Goal: Check status: Check status

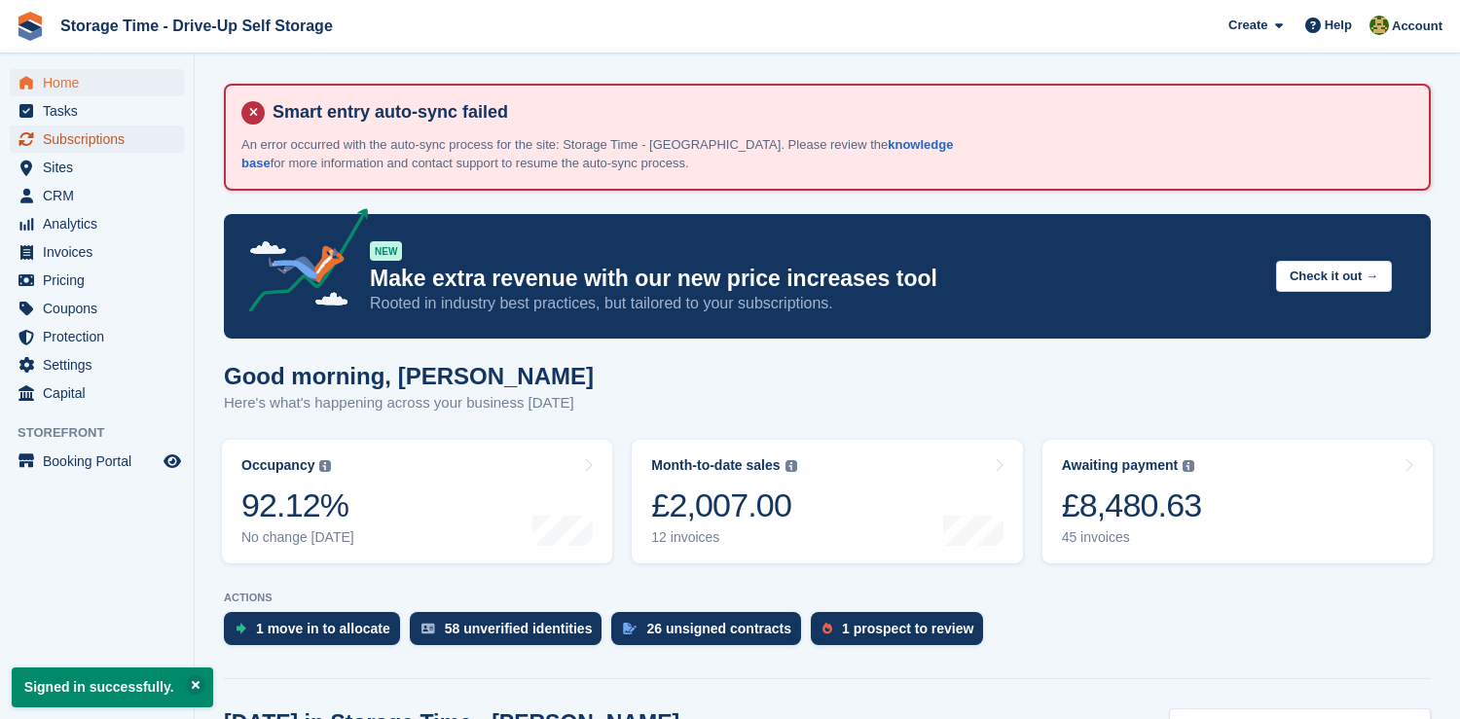
click at [136, 135] on span "Subscriptions" at bounding box center [101, 139] width 117 height 27
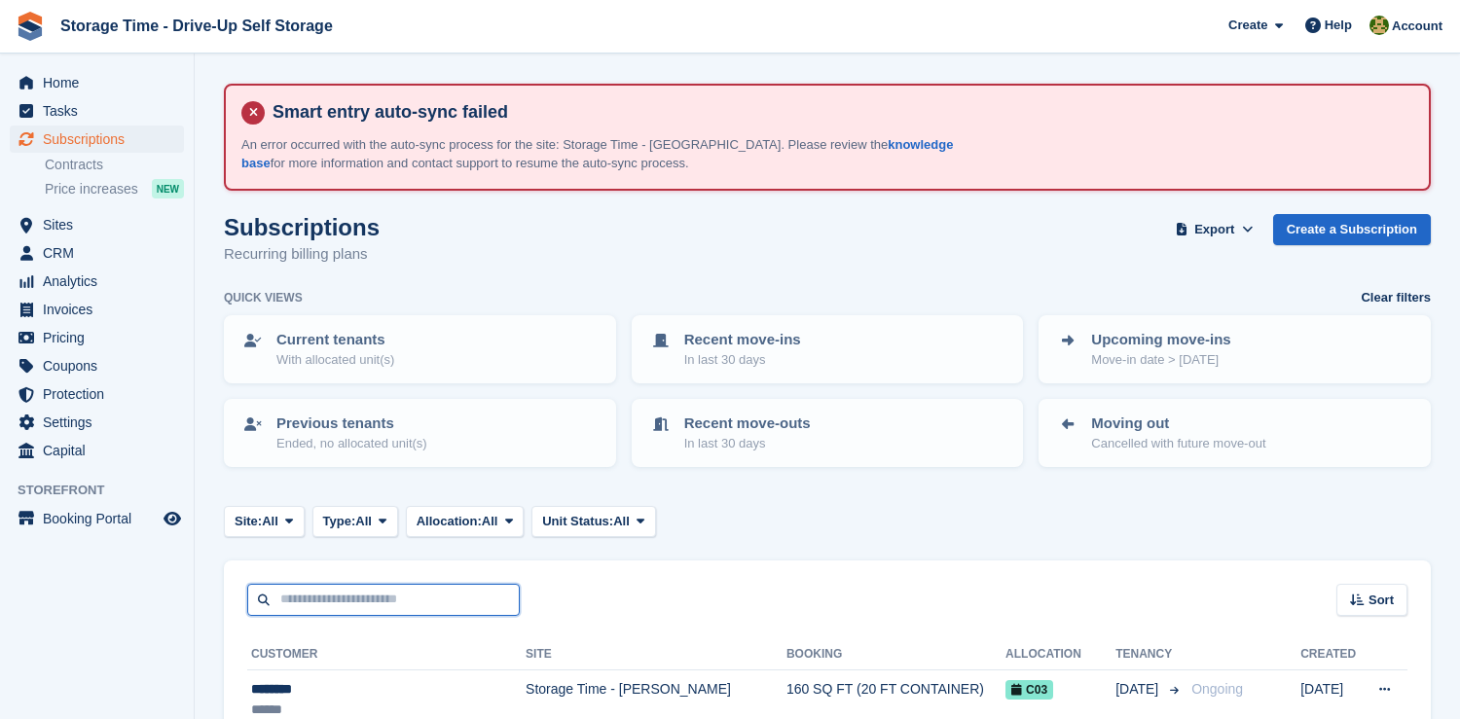
click at [405, 600] on input "text" at bounding box center [383, 600] width 272 height 32
type input "**********"
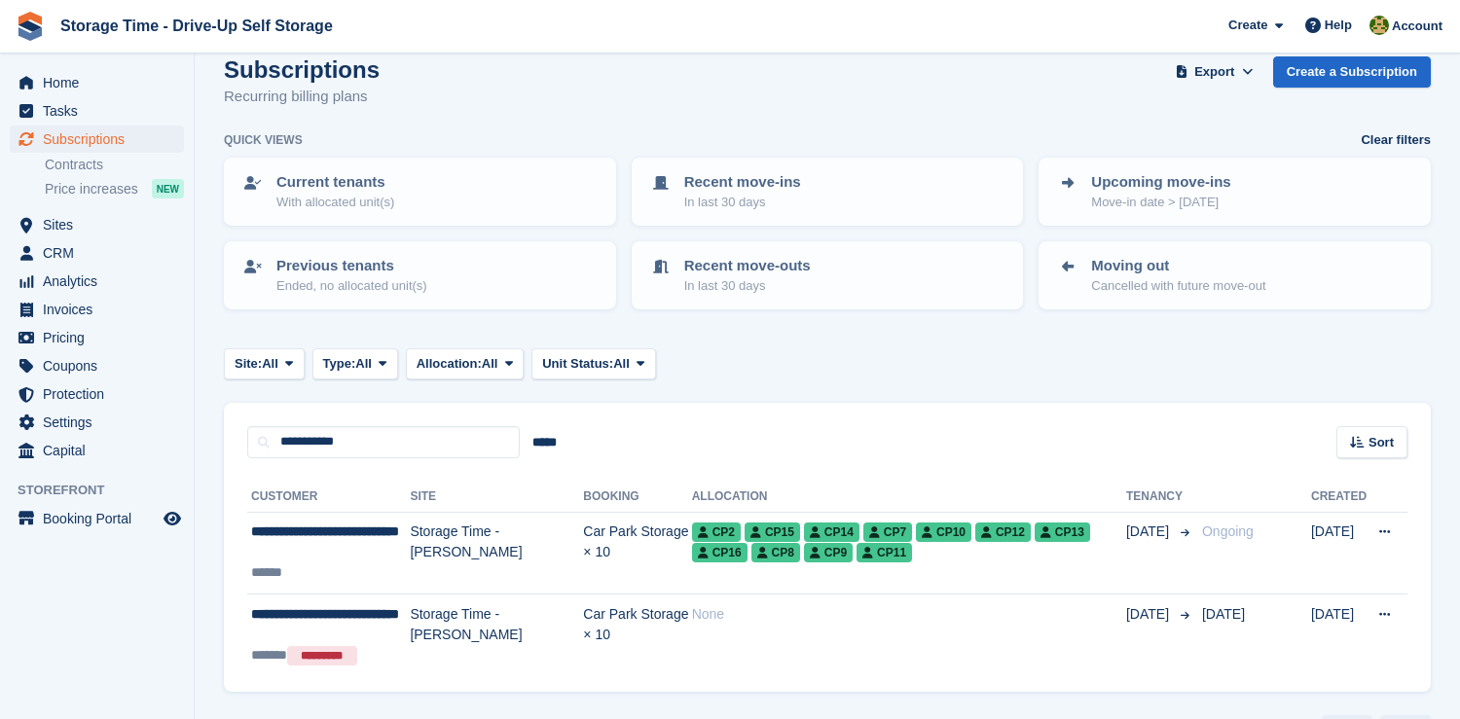
scroll to position [212, 0]
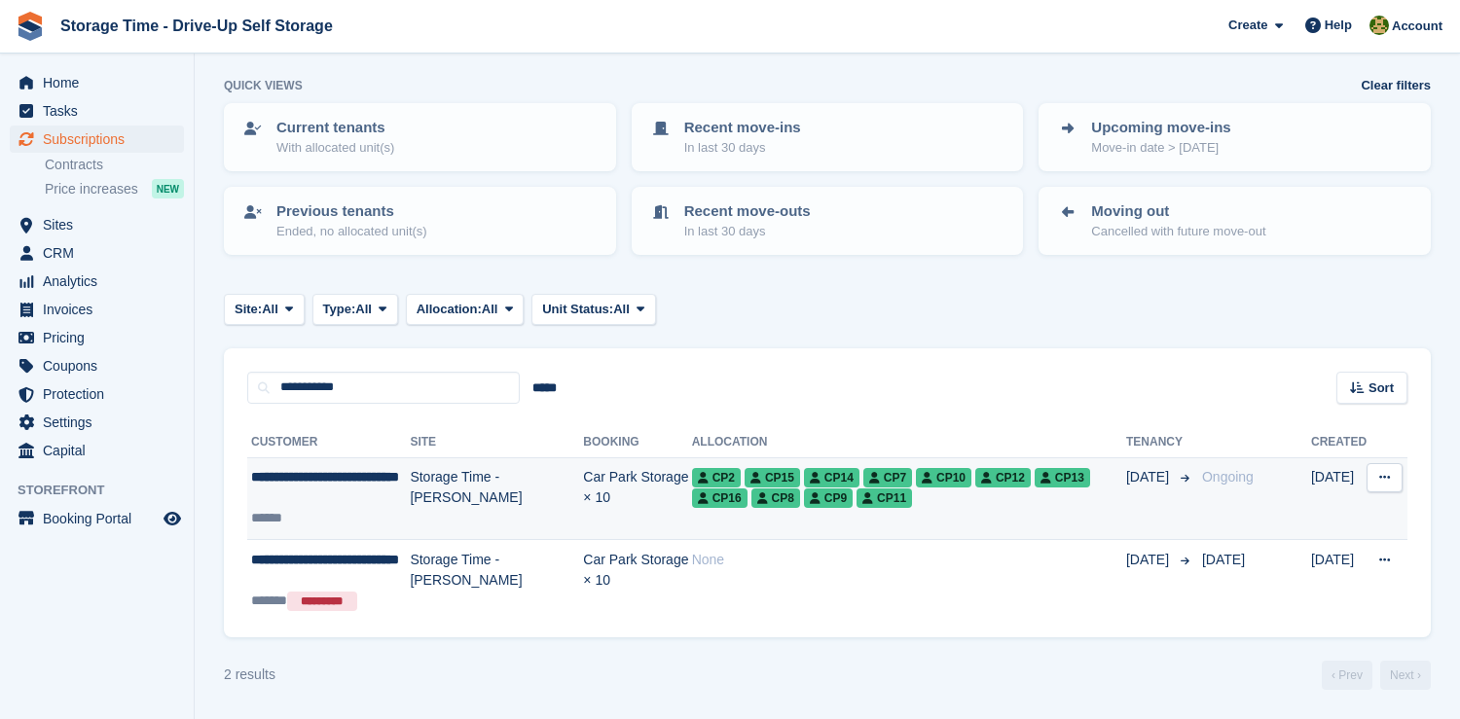
click at [583, 495] on td "Car Park Storage × 10" at bounding box center [637, 498] width 108 height 83
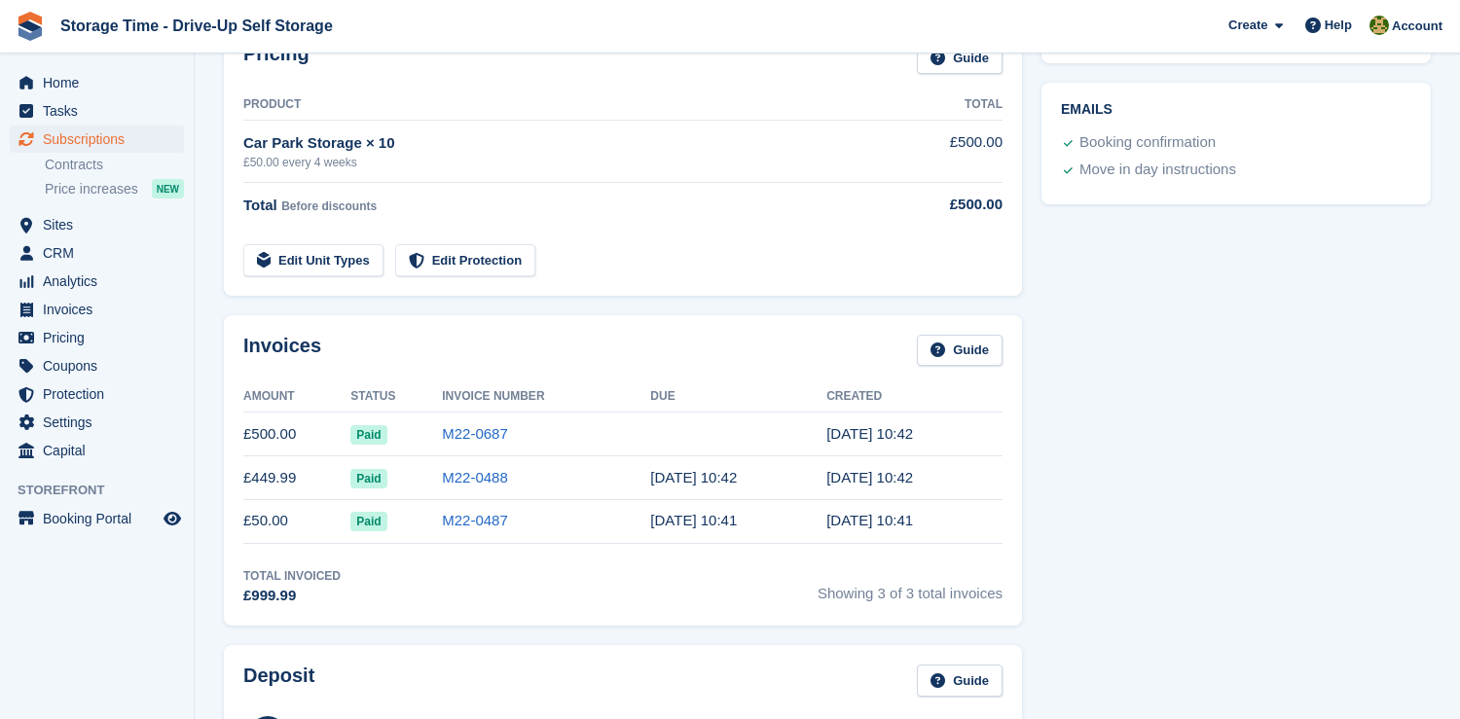
scroll to position [1179, 0]
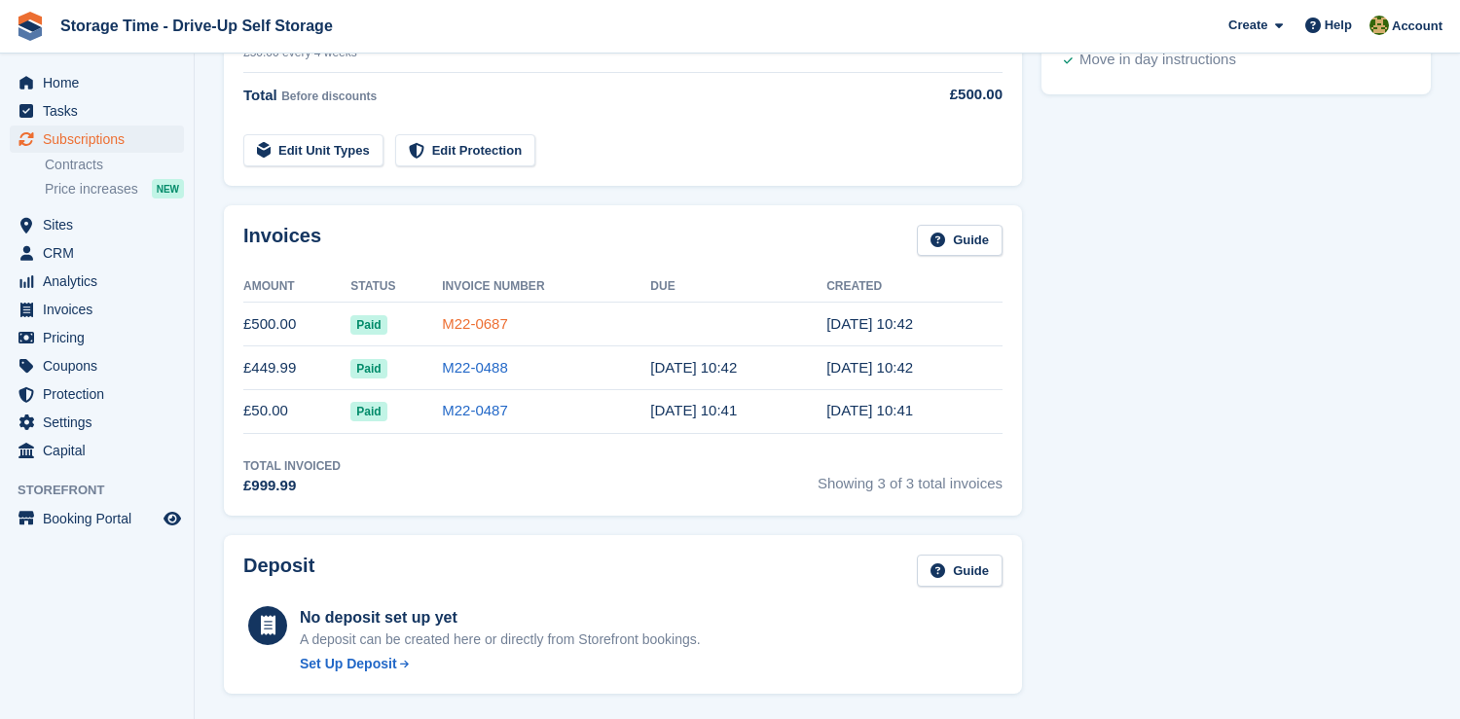
click at [493, 331] on link "M22-0687" at bounding box center [475, 323] width 66 height 17
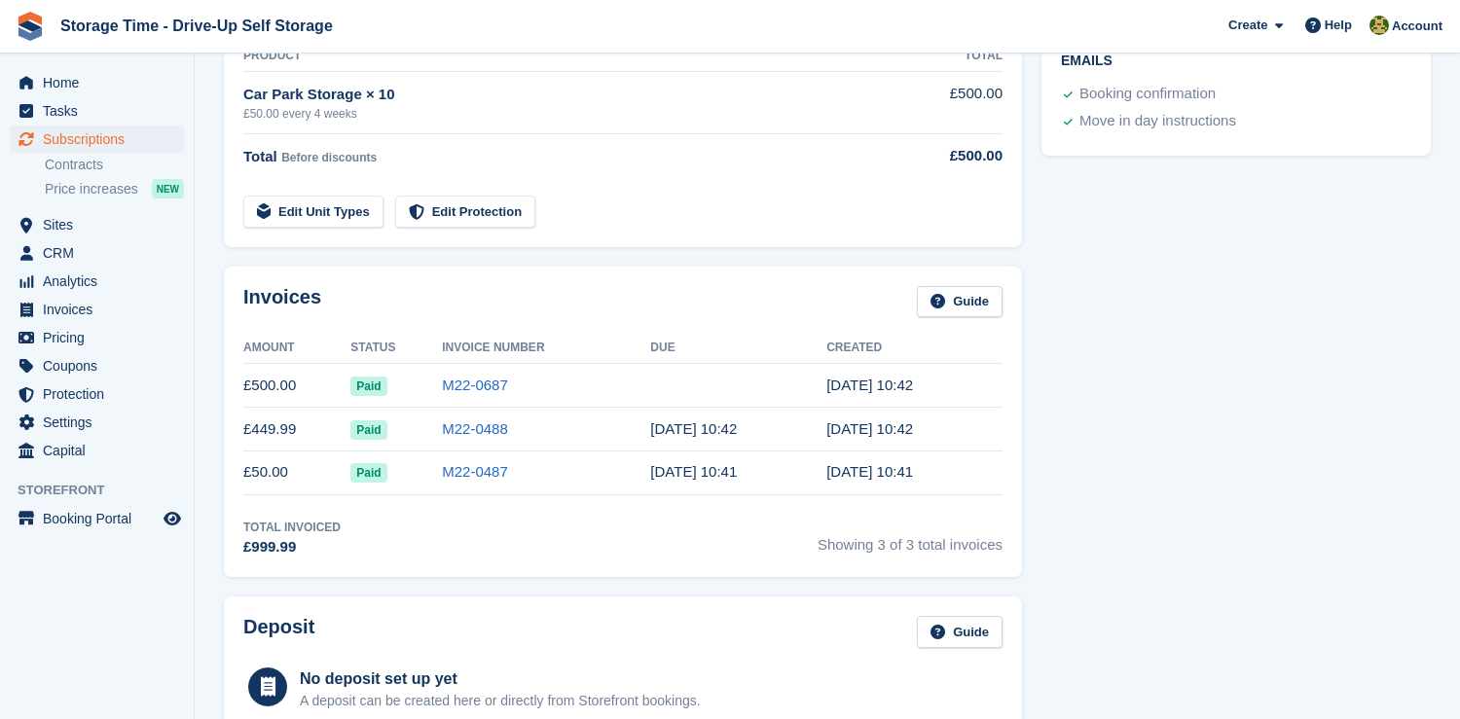
scroll to position [1130, 0]
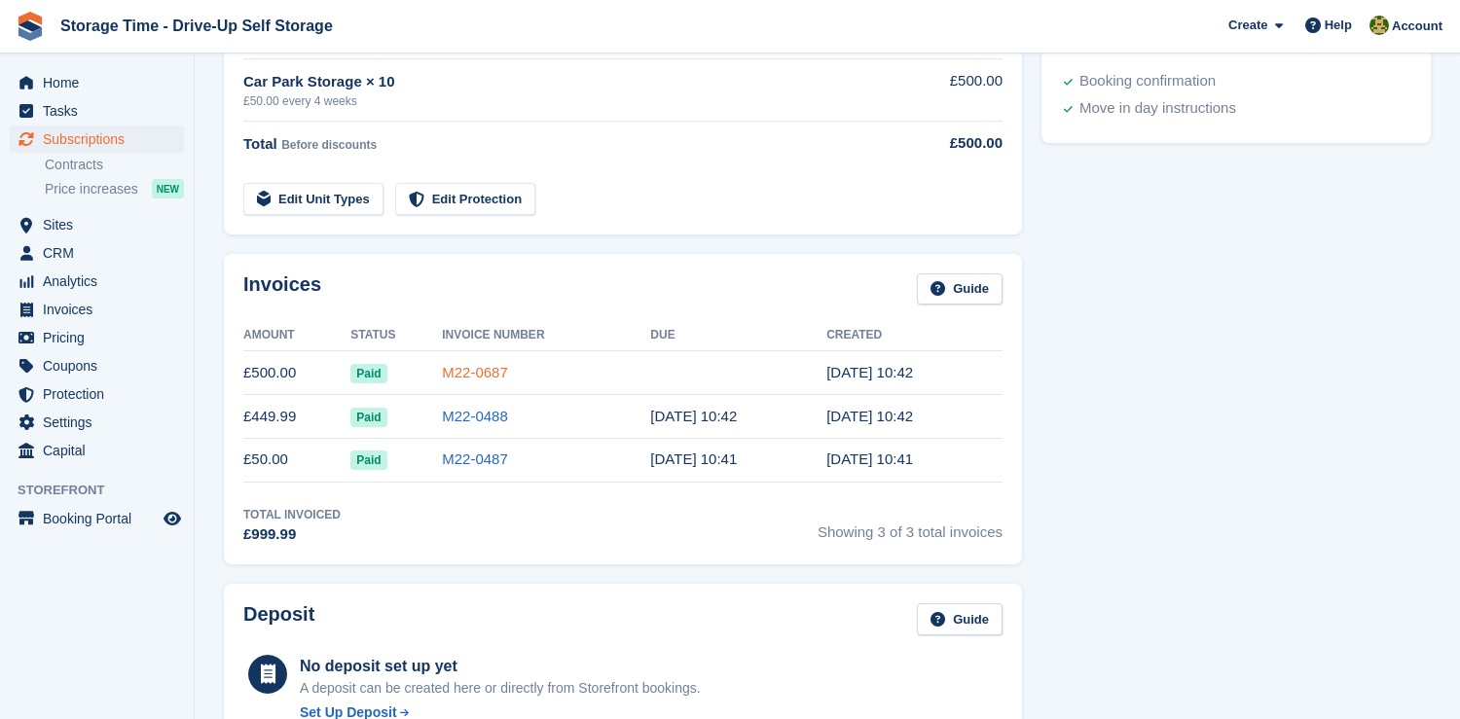
click at [495, 374] on link "M22-0687" at bounding box center [475, 372] width 66 height 17
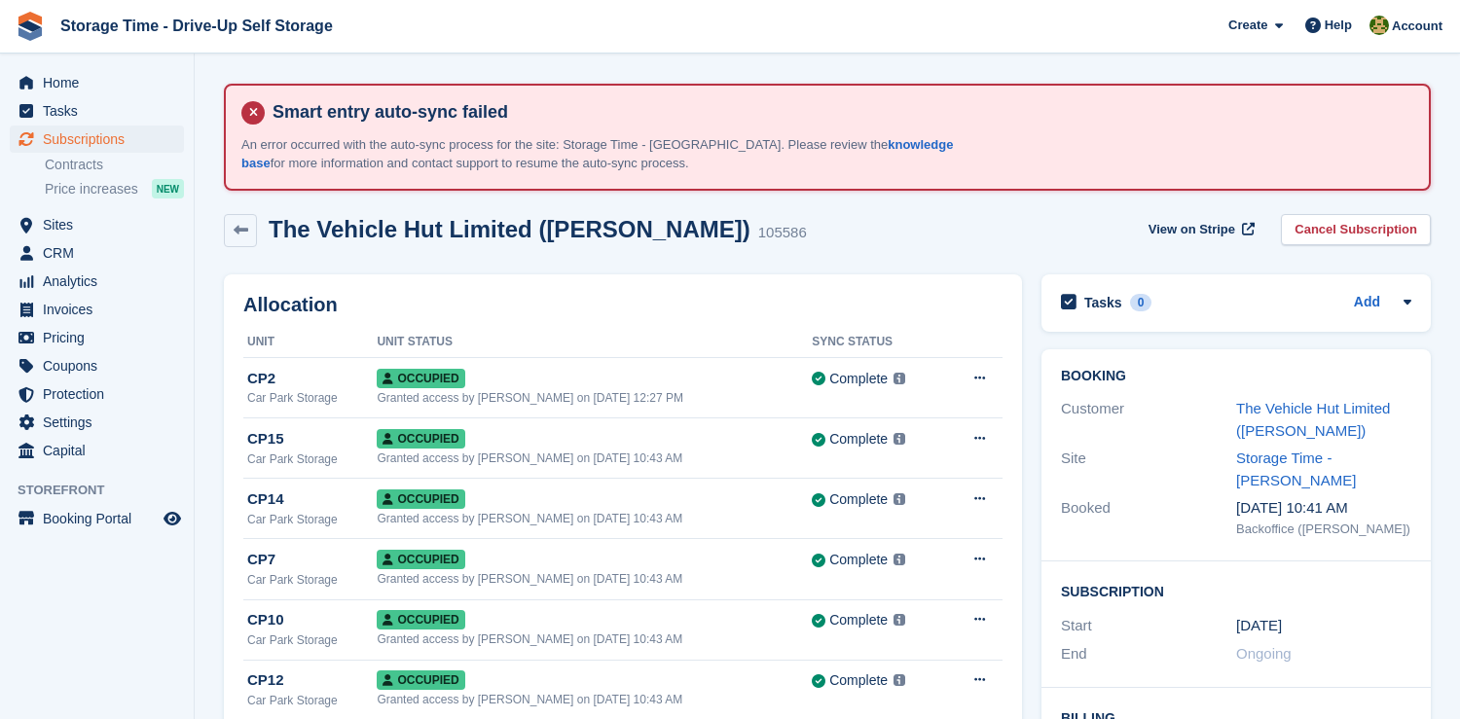
scroll to position [1130, 0]
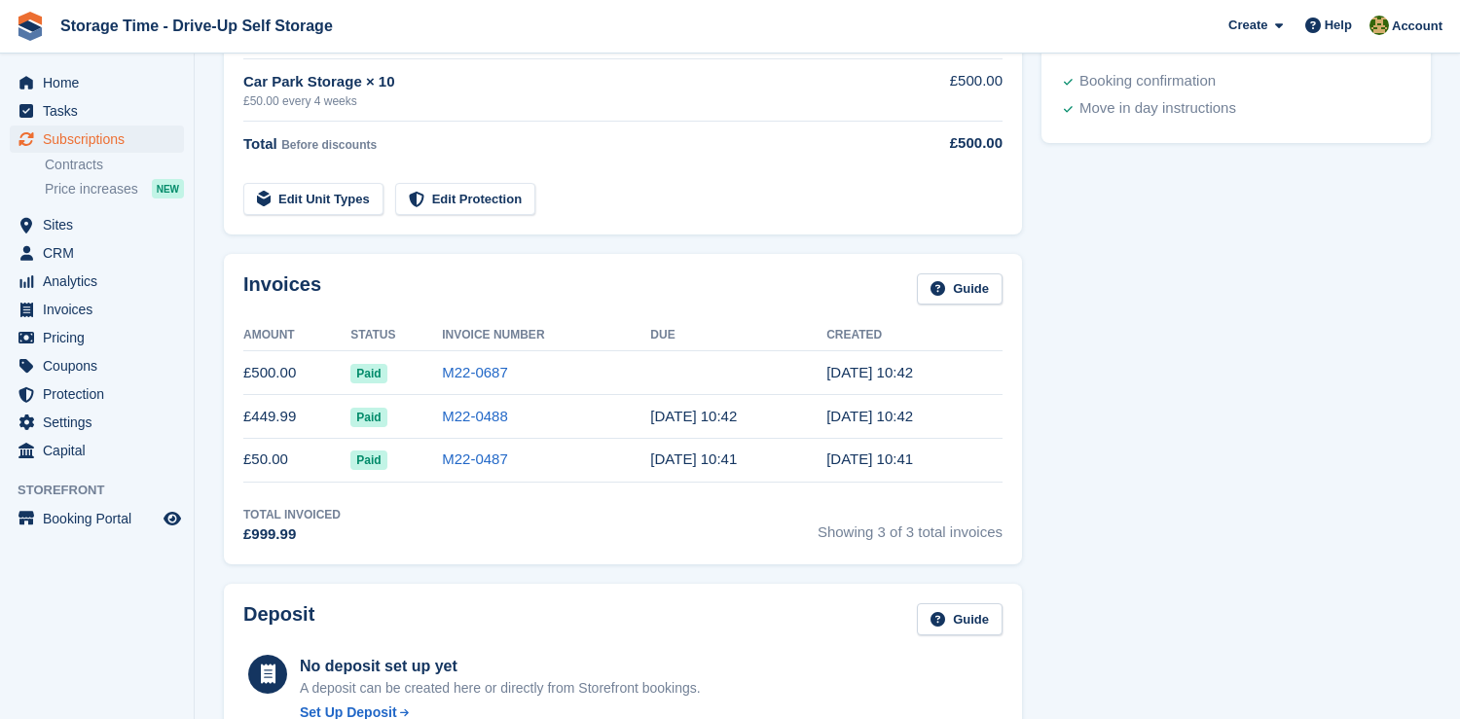
click at [475, 405] on td "M22-0488" at bounding box center [546, 417] width 208 height 44
click at [470, 421] on link "M22-0488" at bounding box center [475, 416] width 66 height 17
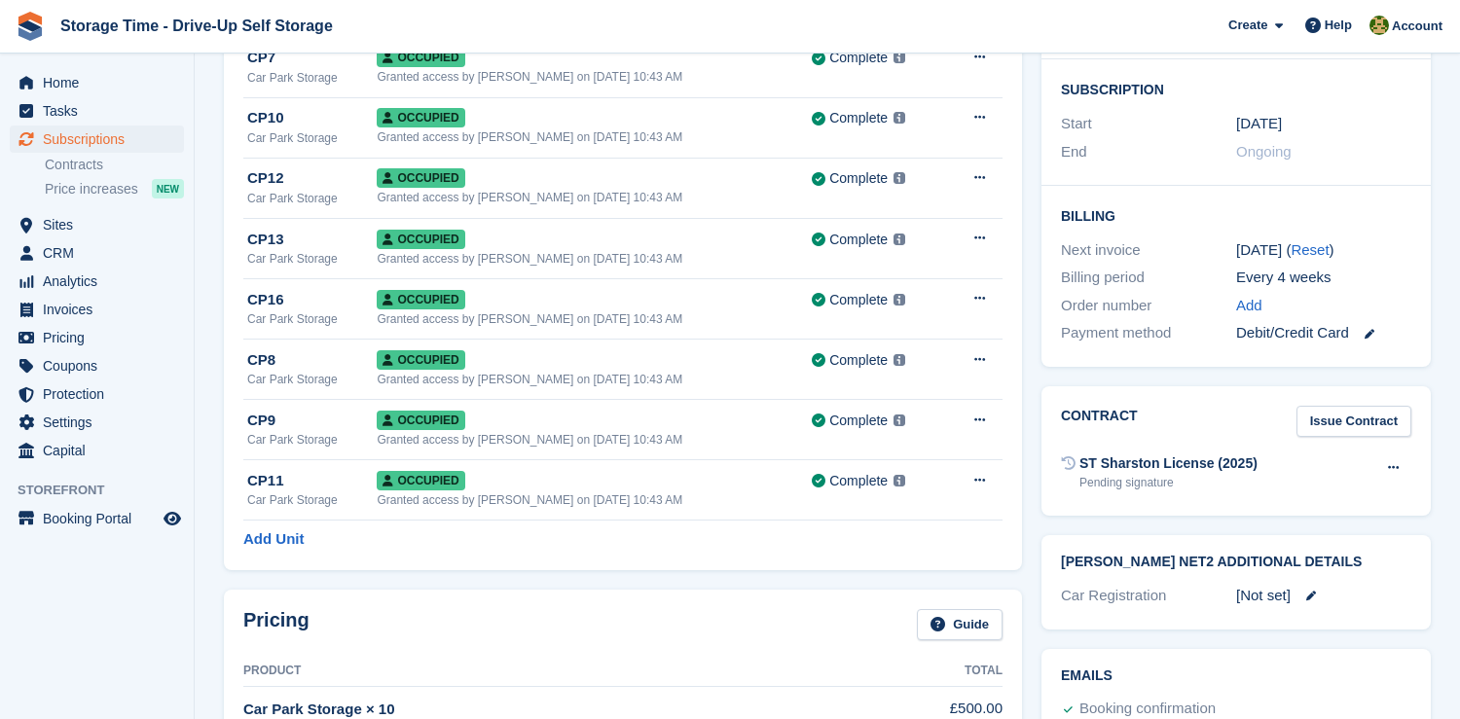
scroll to position [1130, 0]
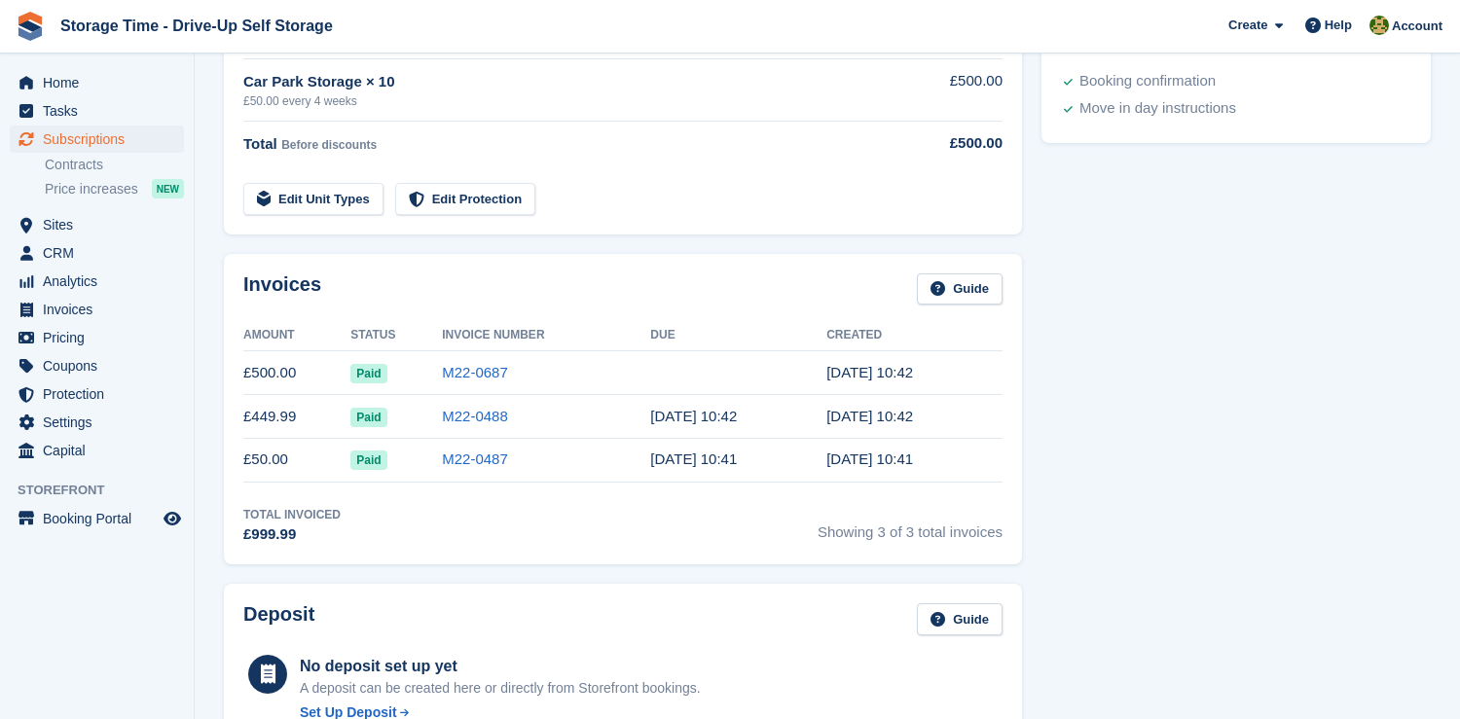
click at [453, 356] on td "M22-0687" at bounding box center [546, 373] width 208 height 44
click at [462, 369] on link "M22-0687" at bounding box center [475, 372] width 66 height 17
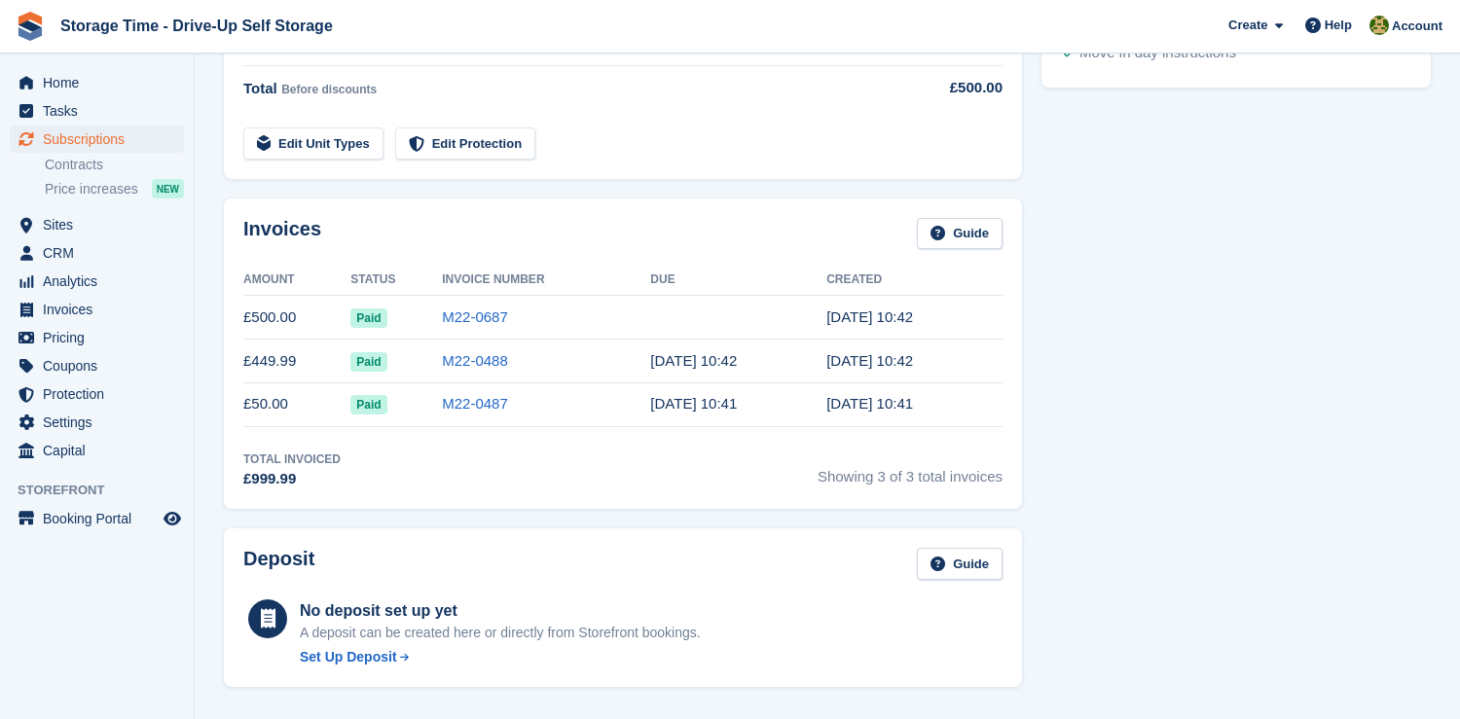
scroll to position [1194, 0]
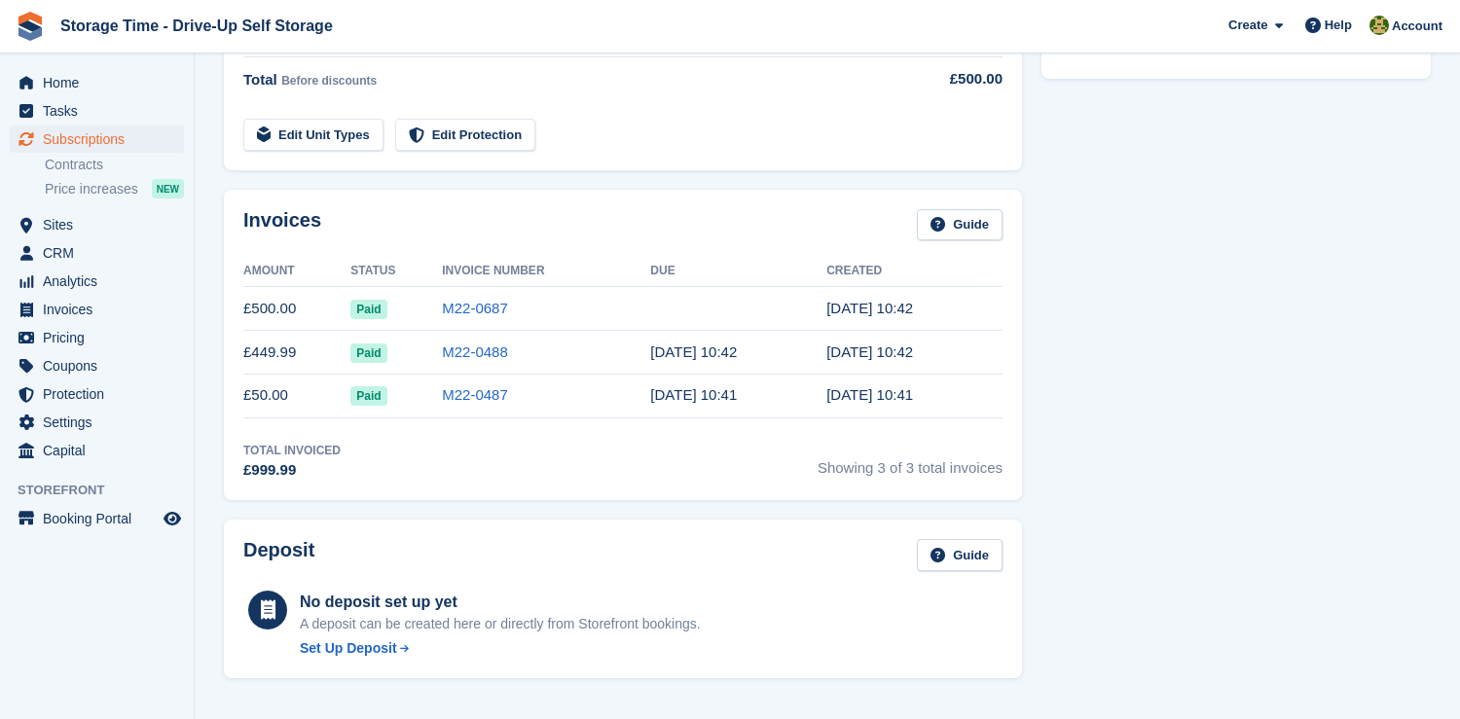
click at [519, 298] on td "M22-0687" at bounding box center [546, 309] width 208 height 44
click at [454, 303] on link "M22-0687" at bounding box center [475, 308] width 66 height 17
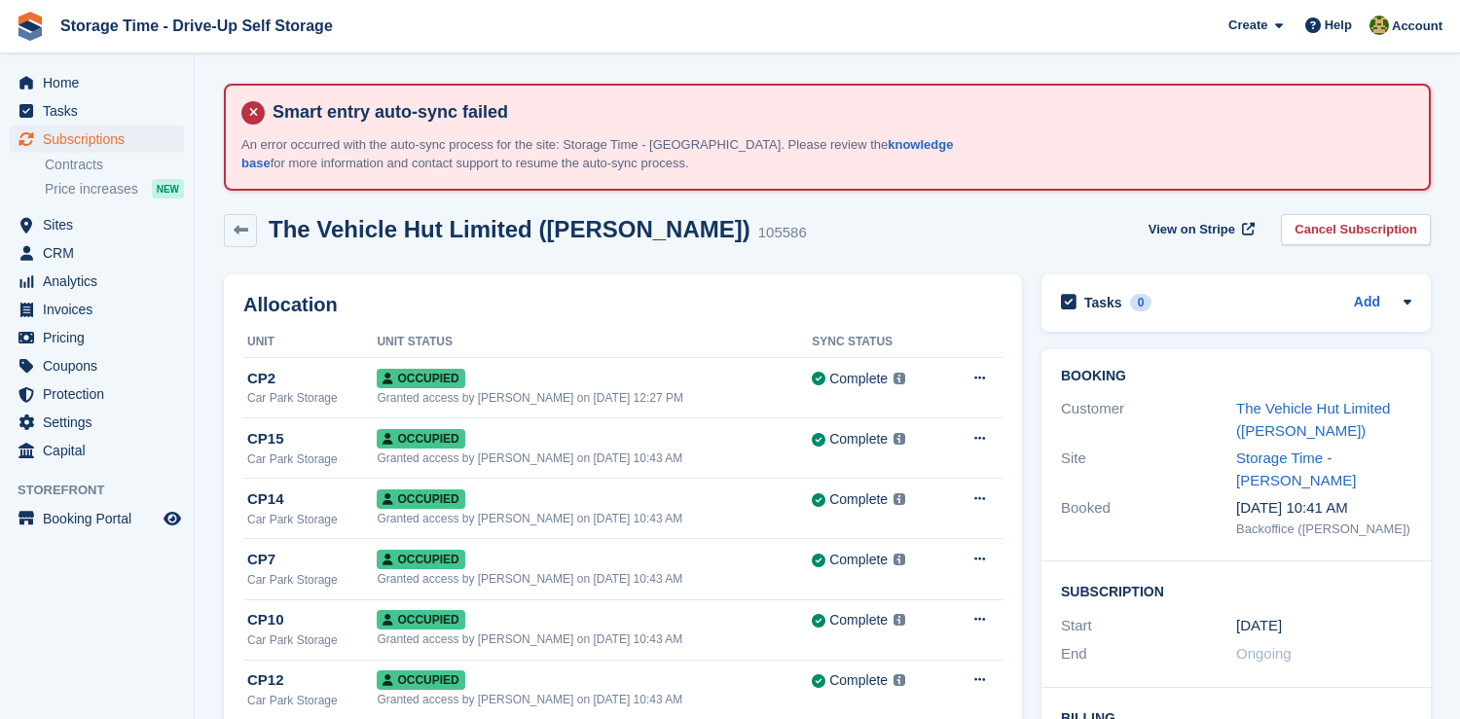
scroll to position [1194, 0]
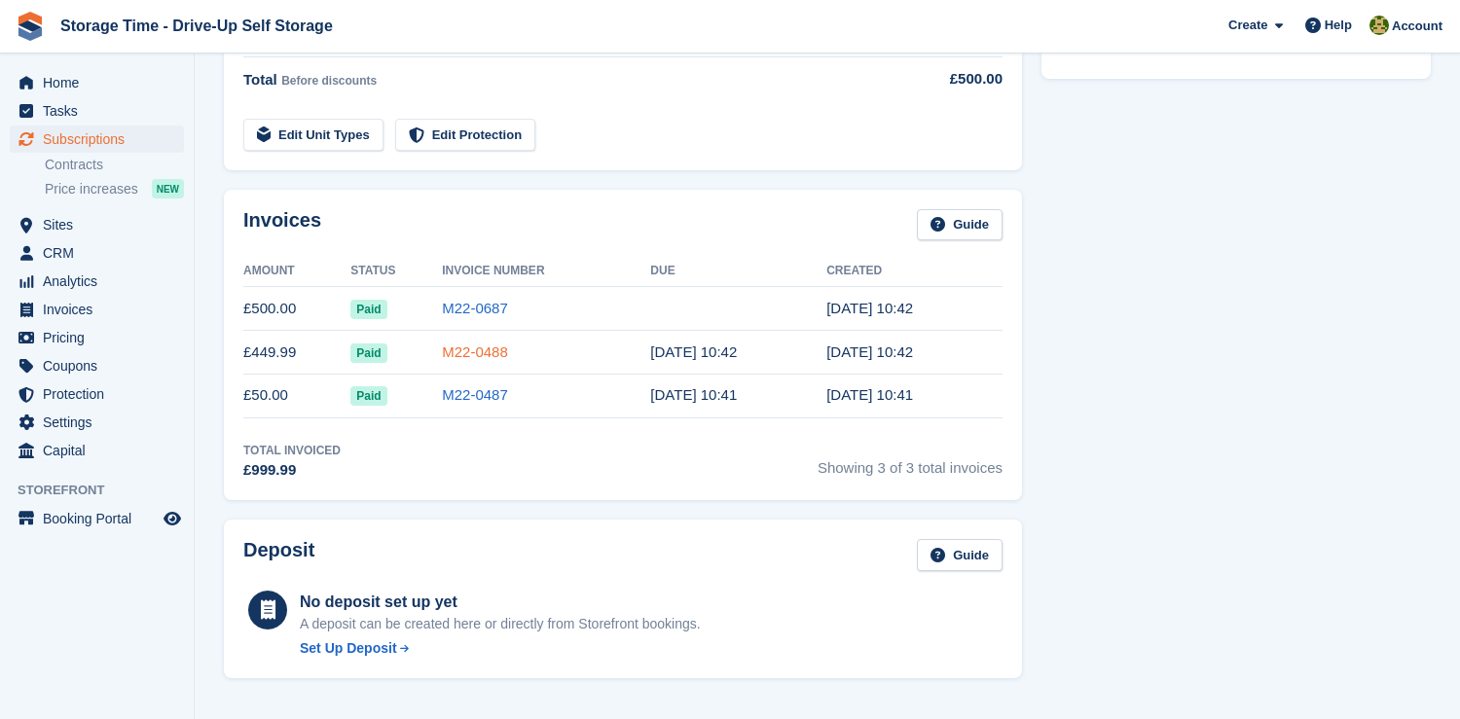
click at [504, 349] on link "M22-0488" at bounding box center [475, 352] width 66 height 17
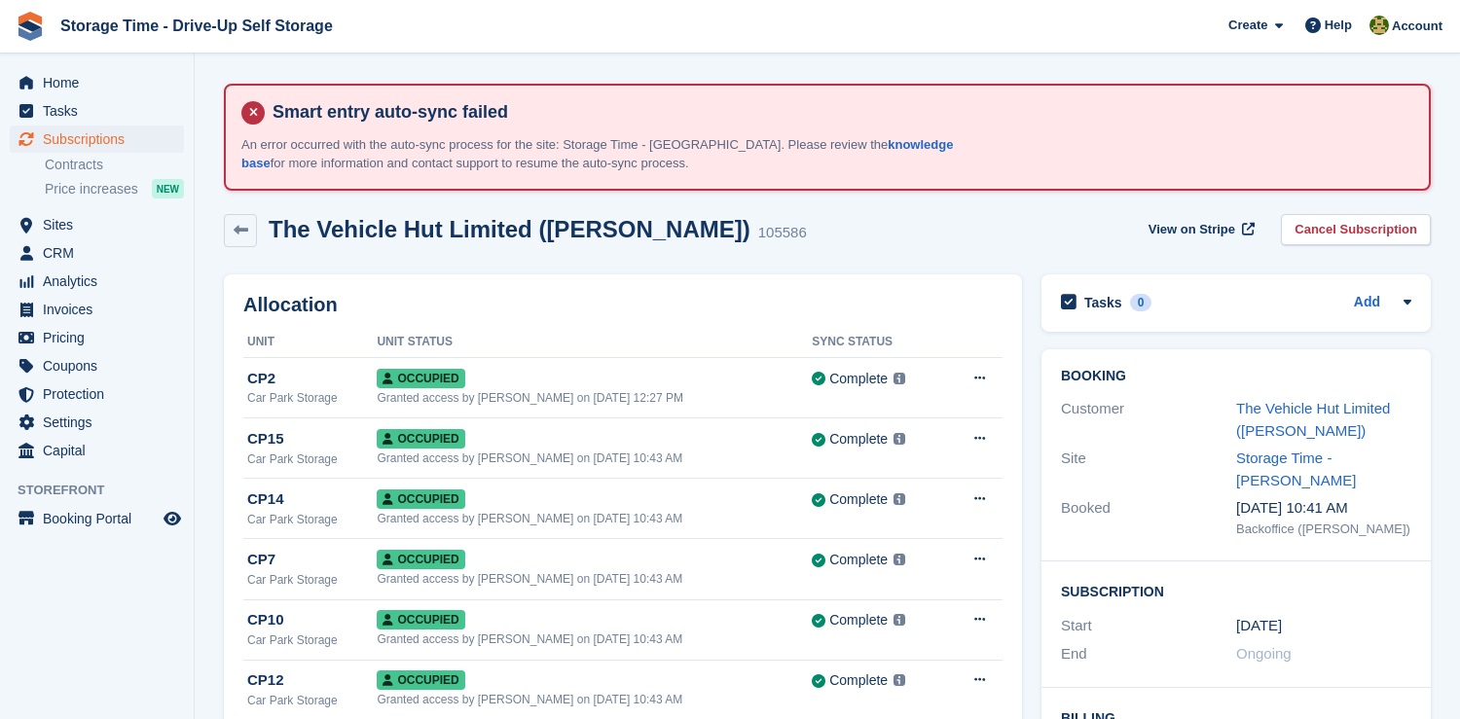
scroll to position [1194, 0]
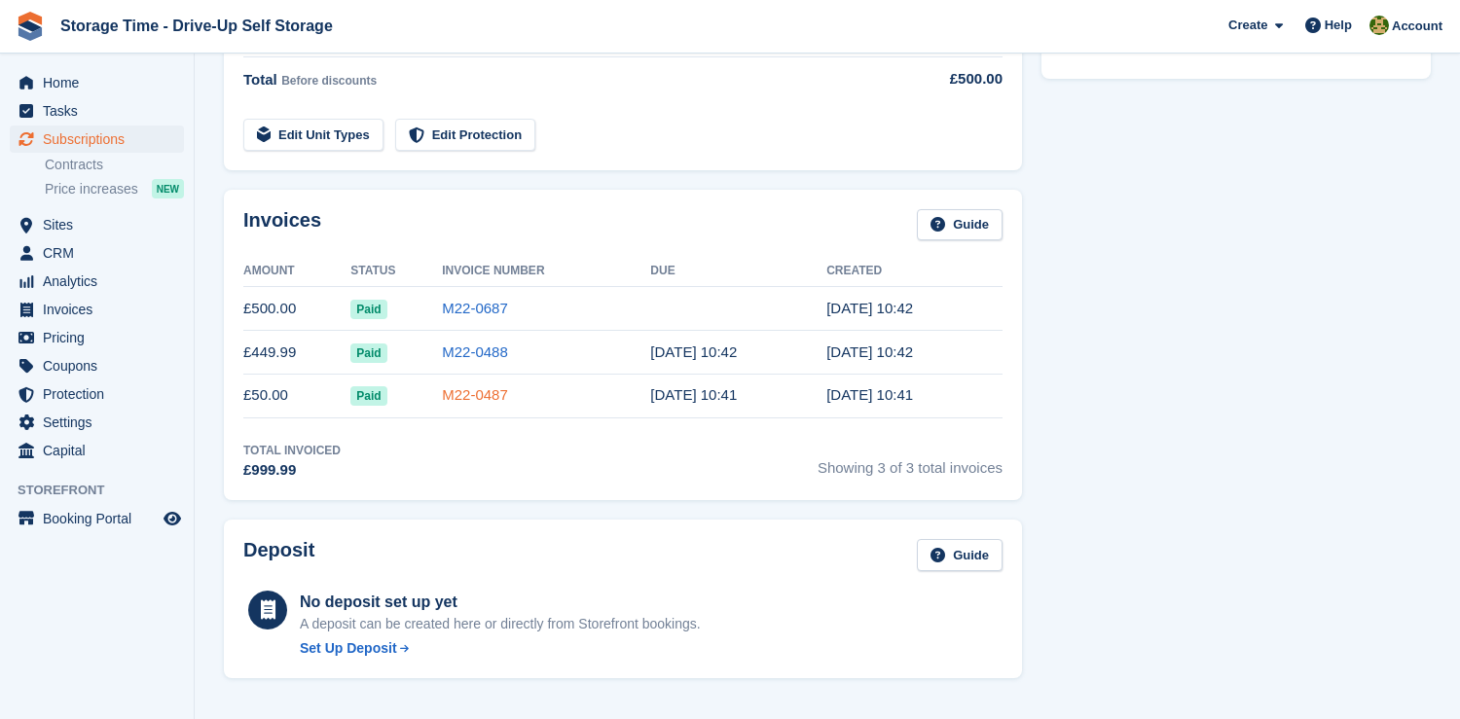
click at [503, 398] on link "M22-0487" at bounding box center [475, 394] width 66 height 17
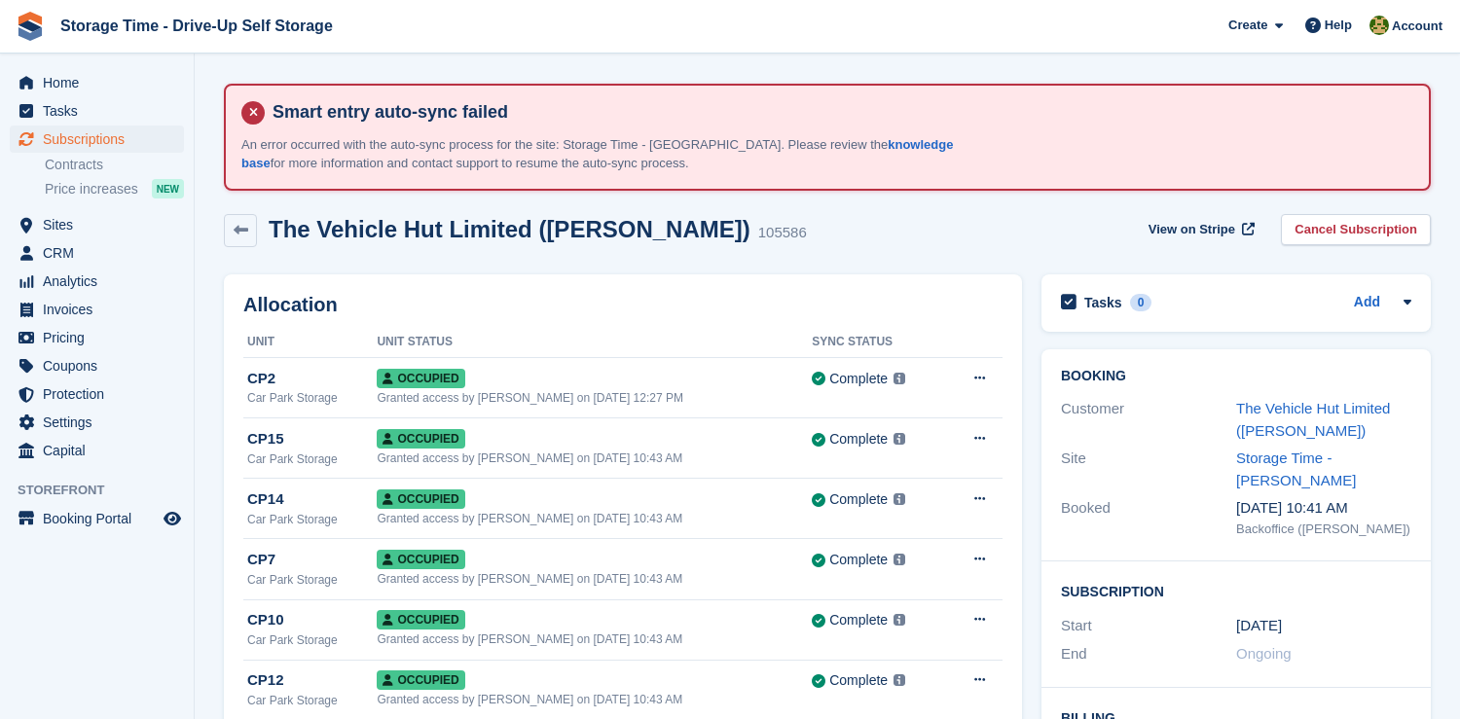
scroll to position [1194, 0]
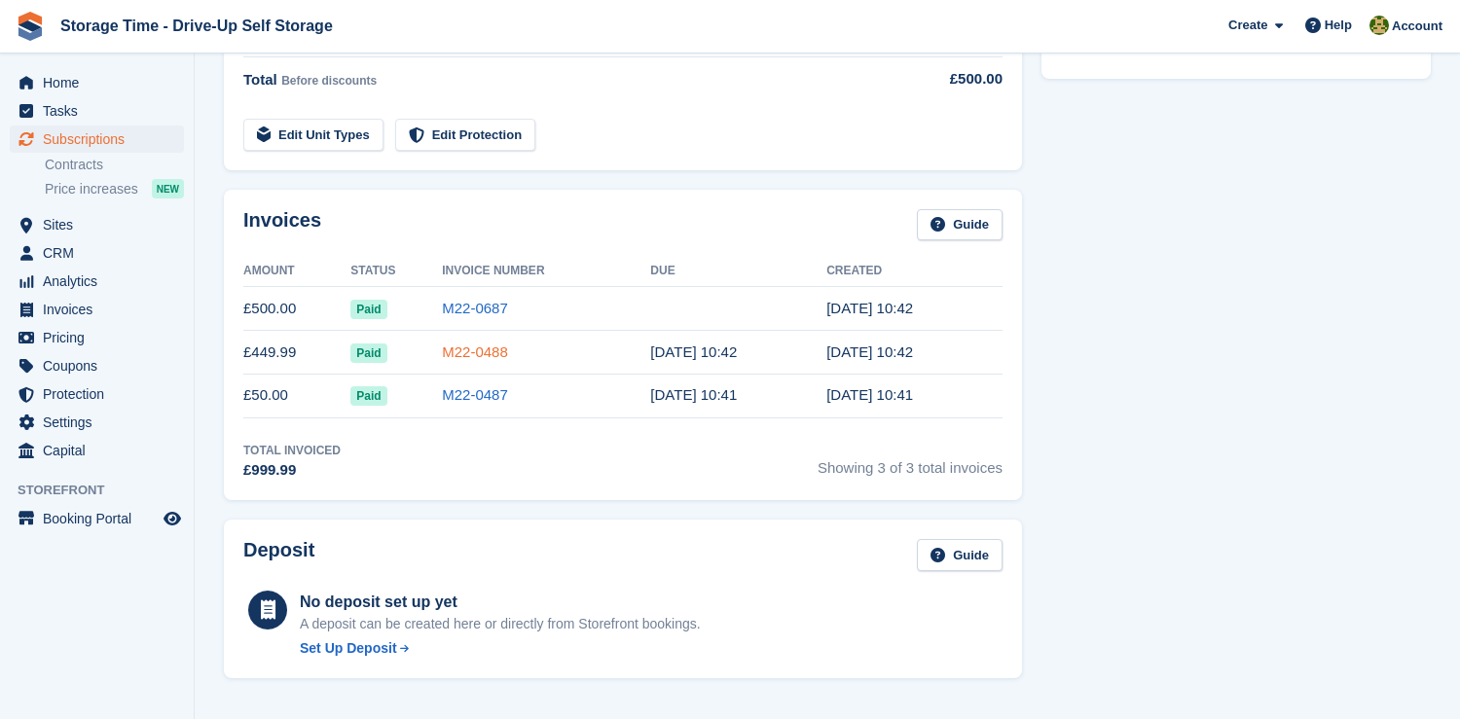
click at [499, 351] on link "M22-0488" at bounding box center [475, 352] width 66 height 17
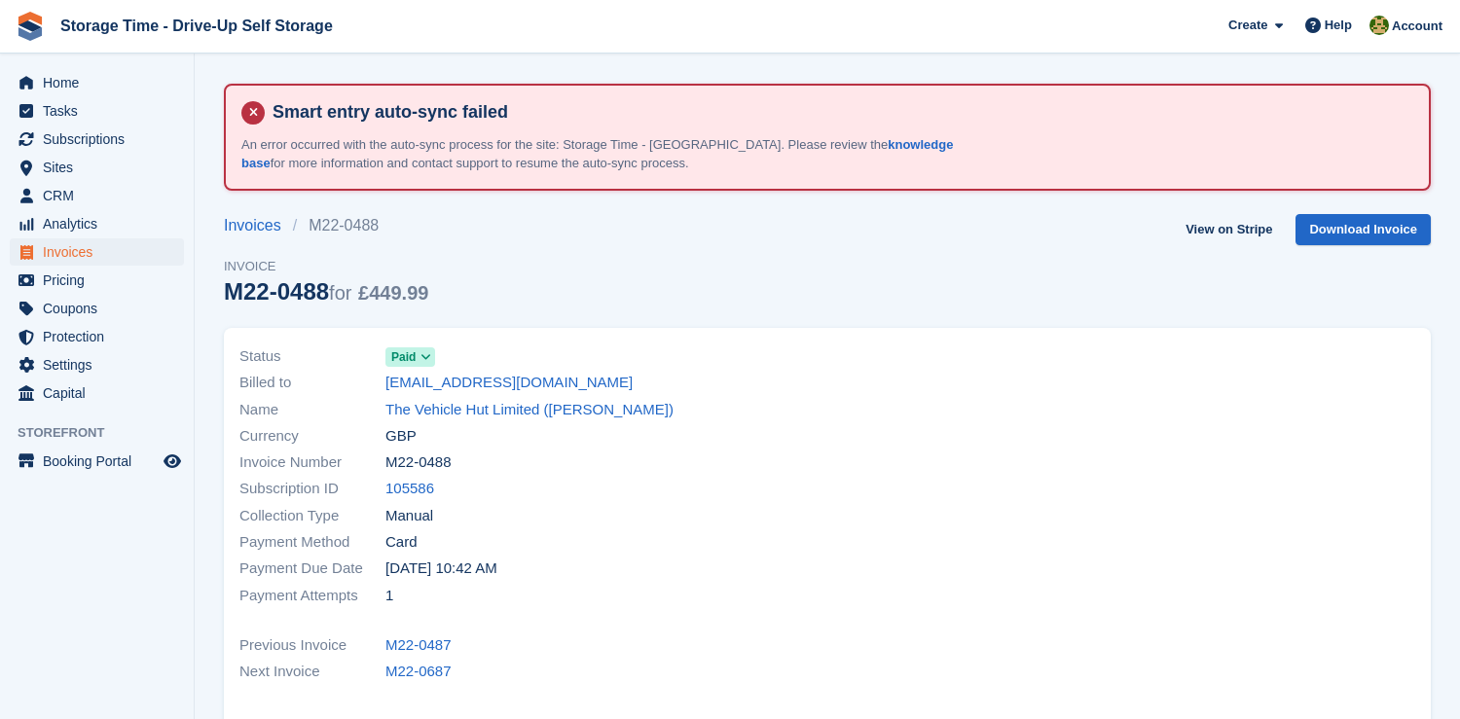
scroll to position [1194, 0]
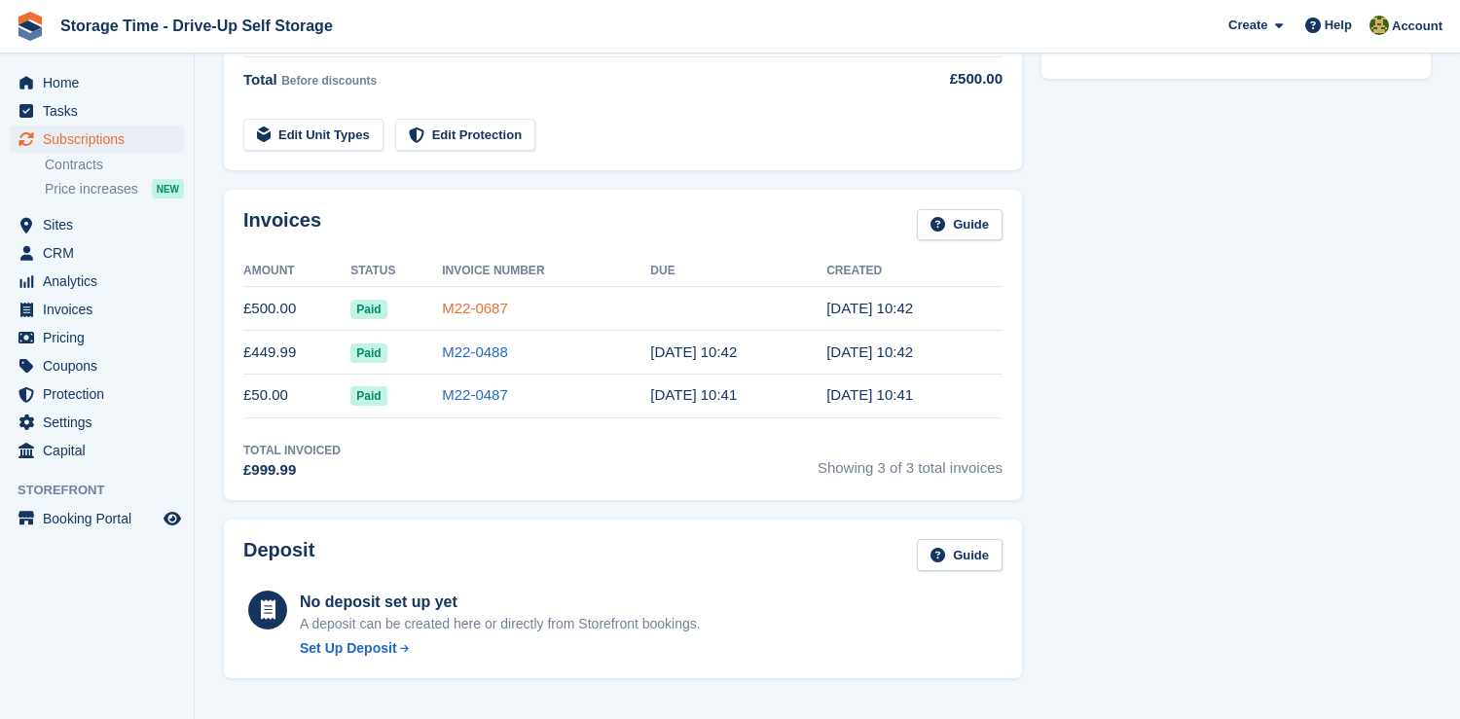
click at [503, 310] on link "M22-0687" at bounding box center [475, 308] width 66 height 17
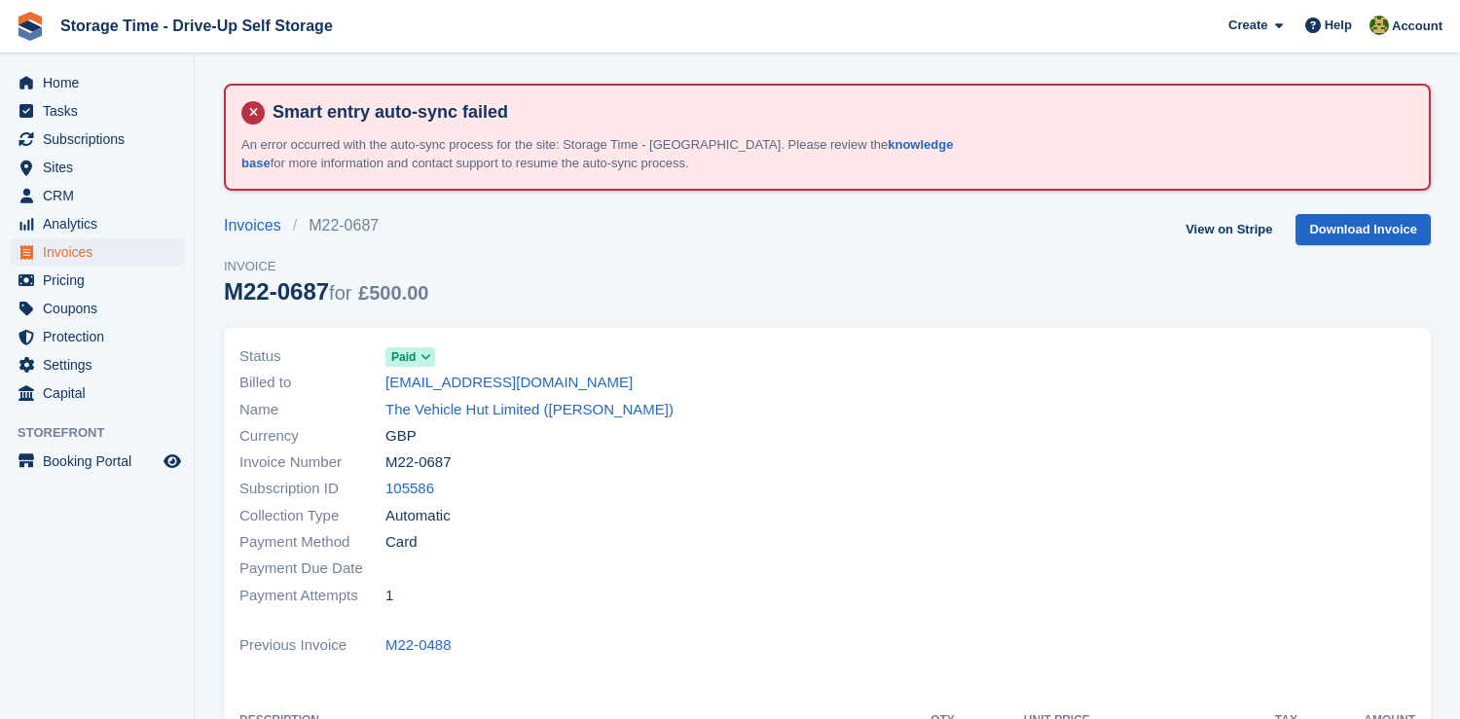
scroll to position [1194, 0]
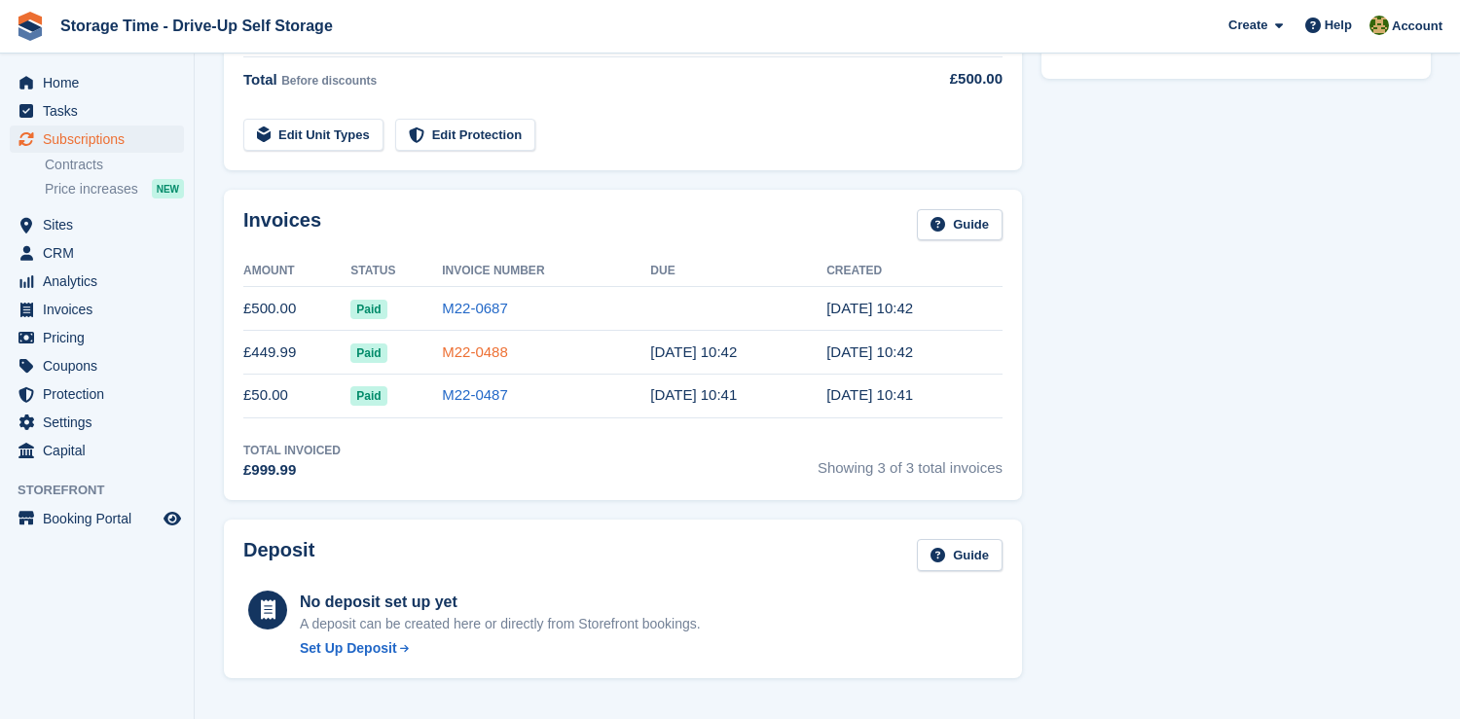
click at [487, 359] on link "M22-0488" at bounding box center [475, 352] width 66 height 17
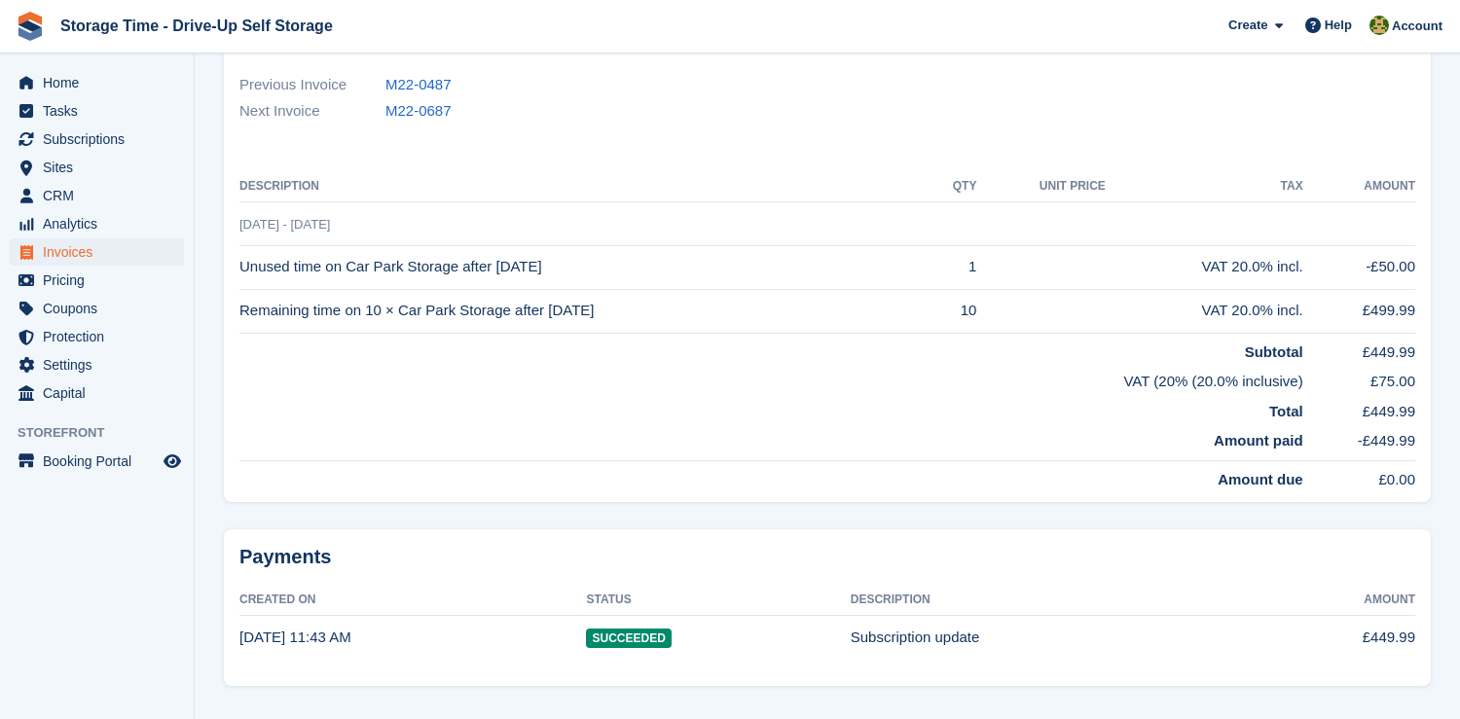
scroll to position [571, 0]
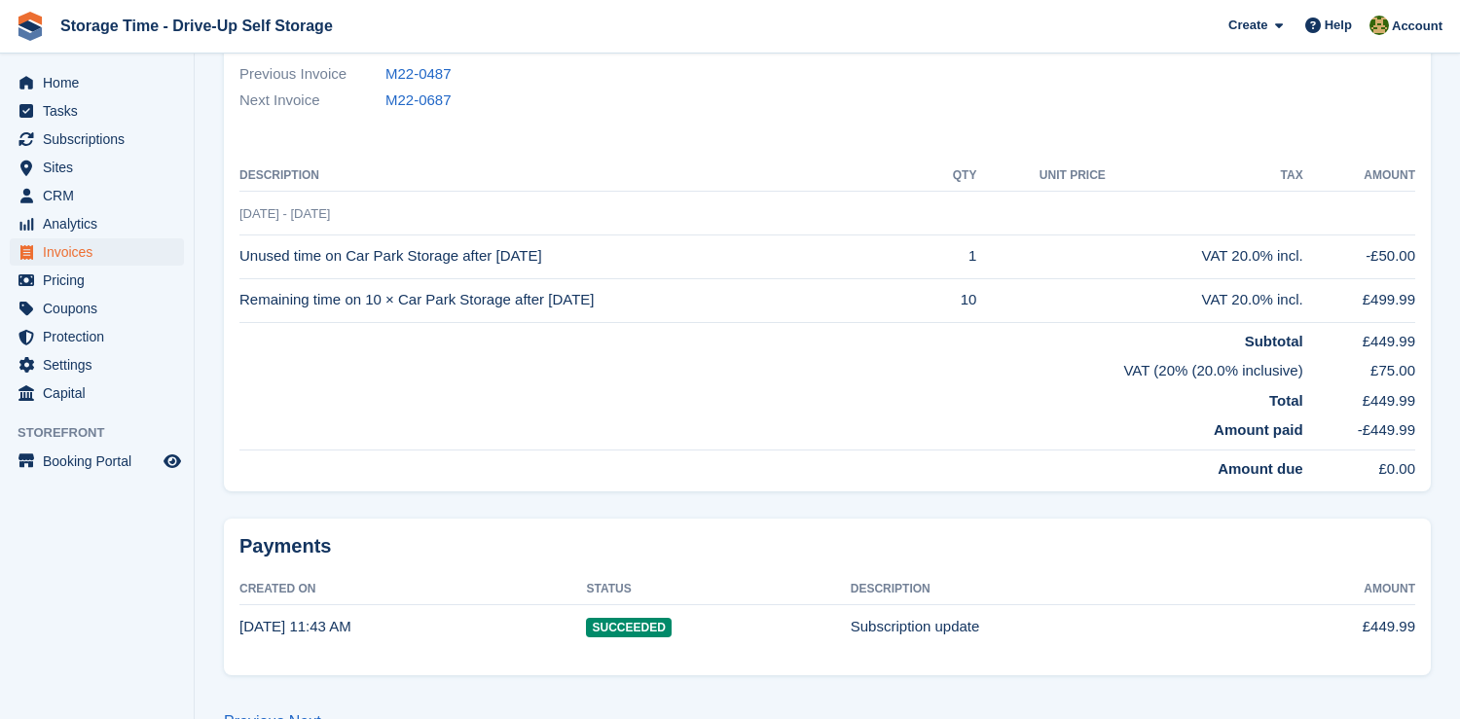
scroll to position [1194, 0]
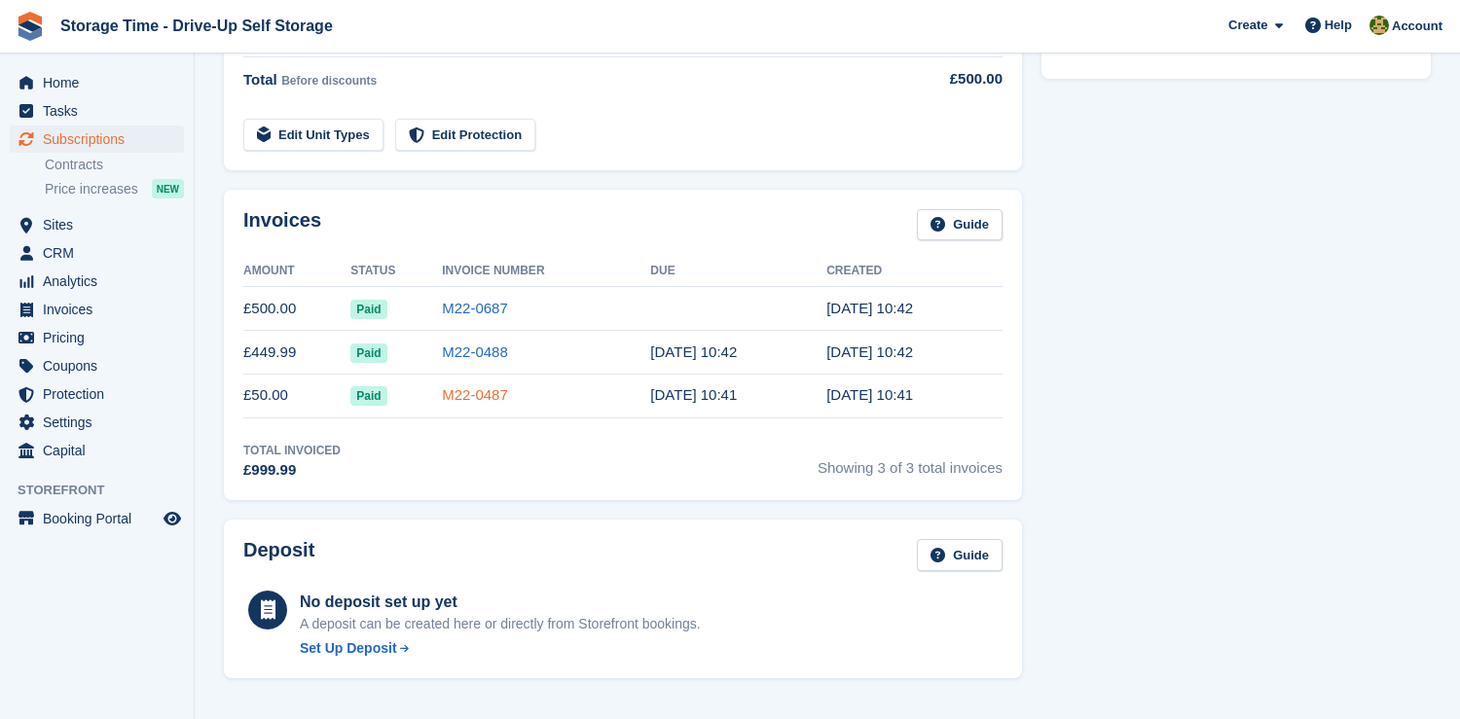
click at [507, 393] on link "M22-0487" at bounding box center [475, 394] width 66 height 17
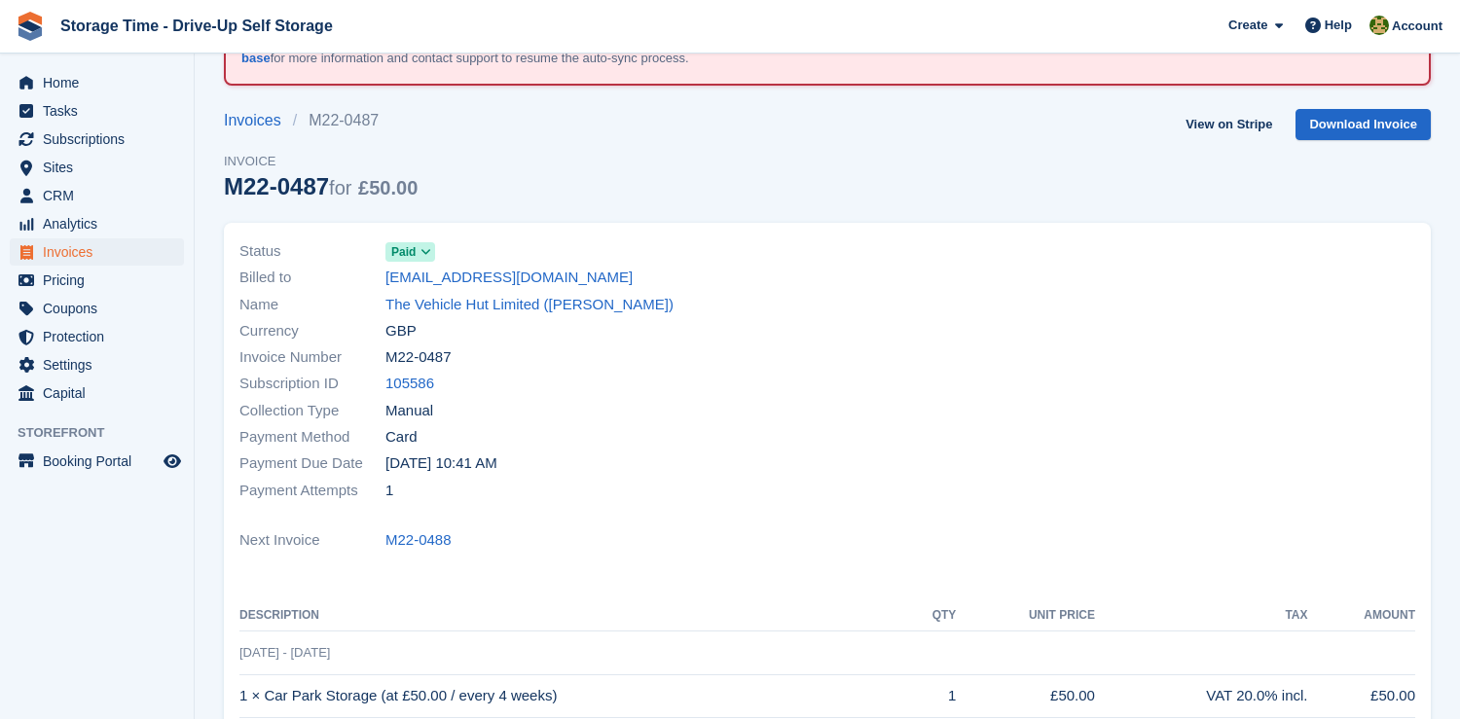
scroll to position [1194, 0]
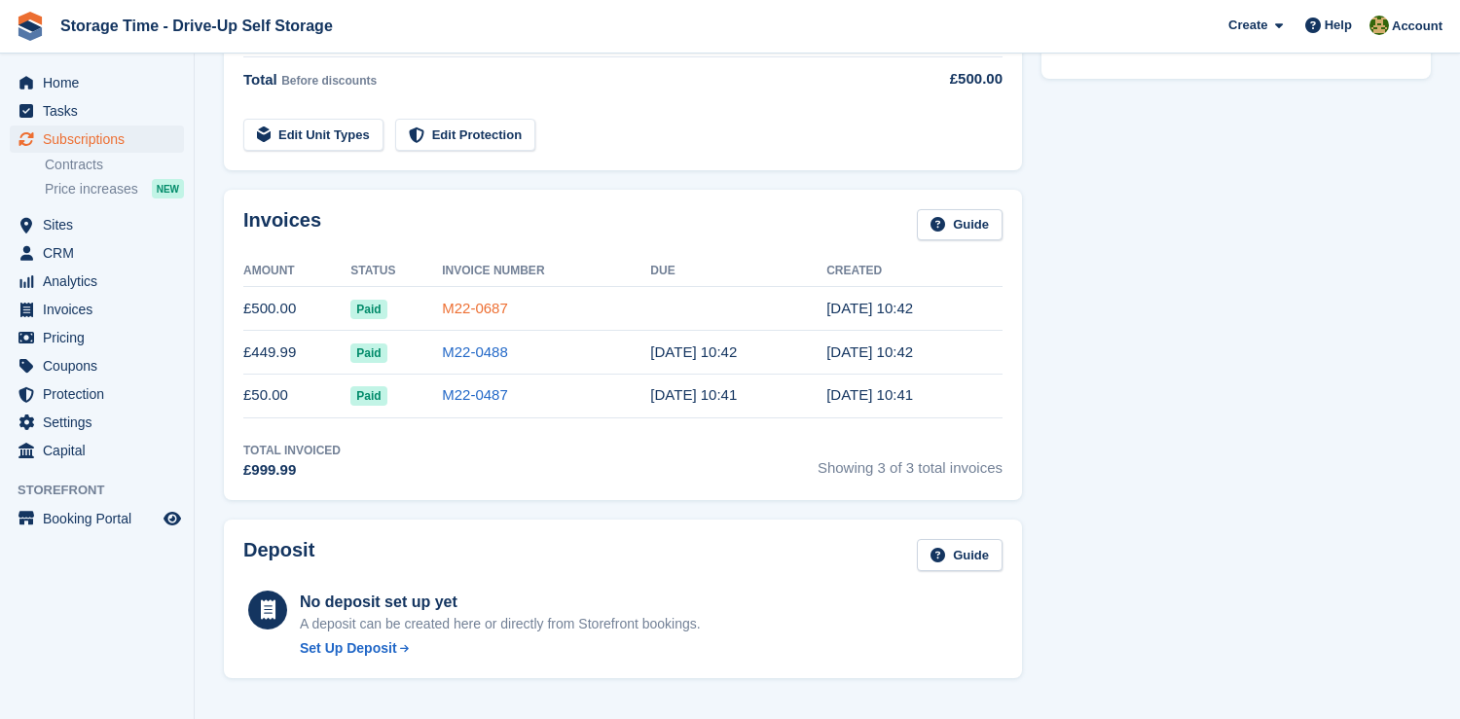
click at [500, 307] on link "M22-0687" at bounding box center [475, 308] width 66 height 17
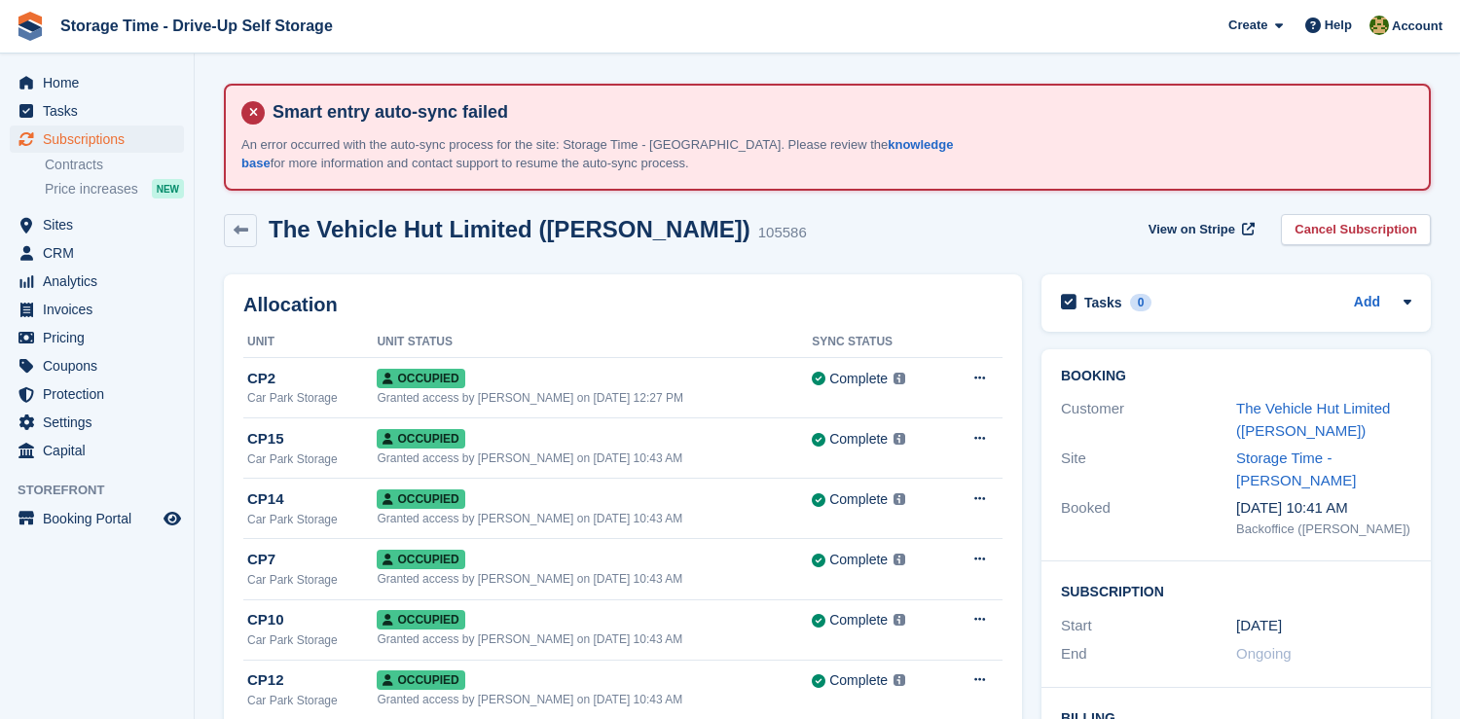
scroll to position [1194, 0]
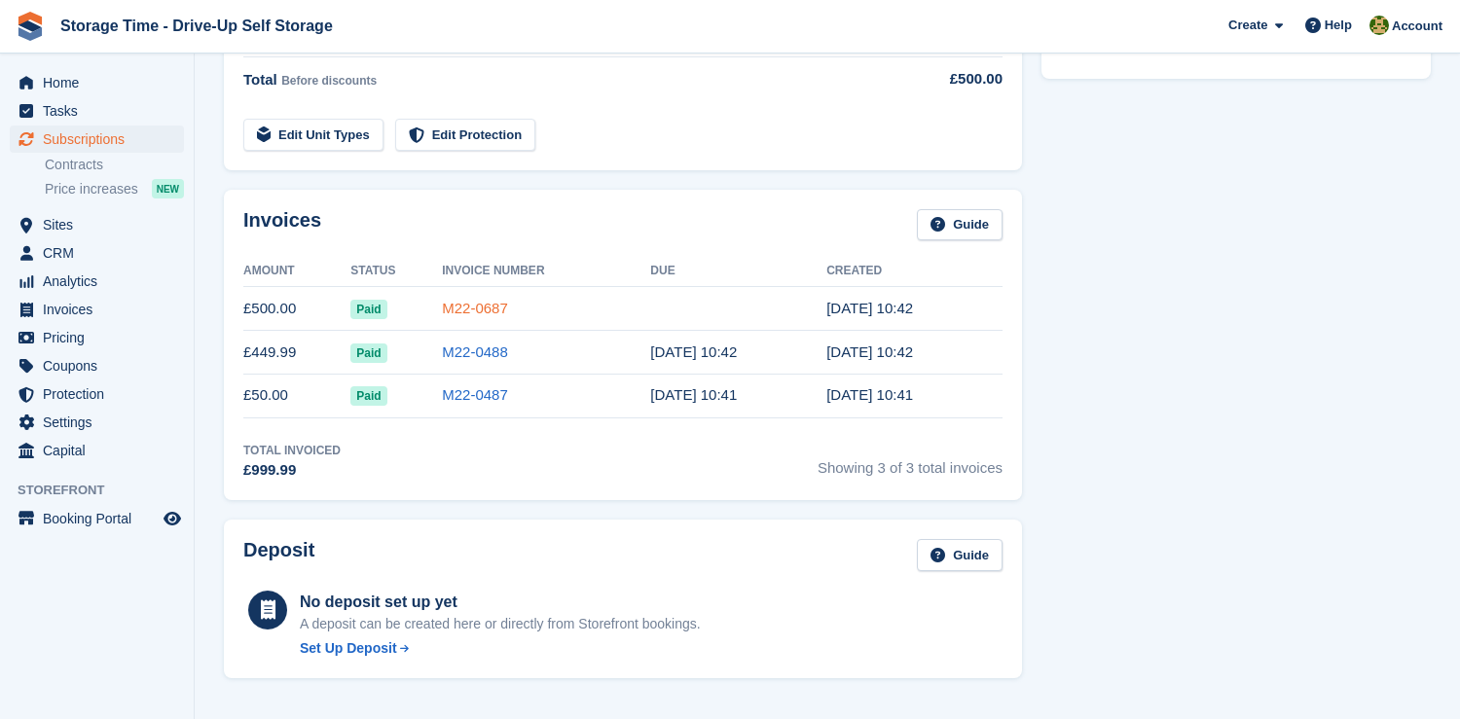
click at [477, 309] on link "M22-0687" at bounding box center [475, 308] width 66 height 17
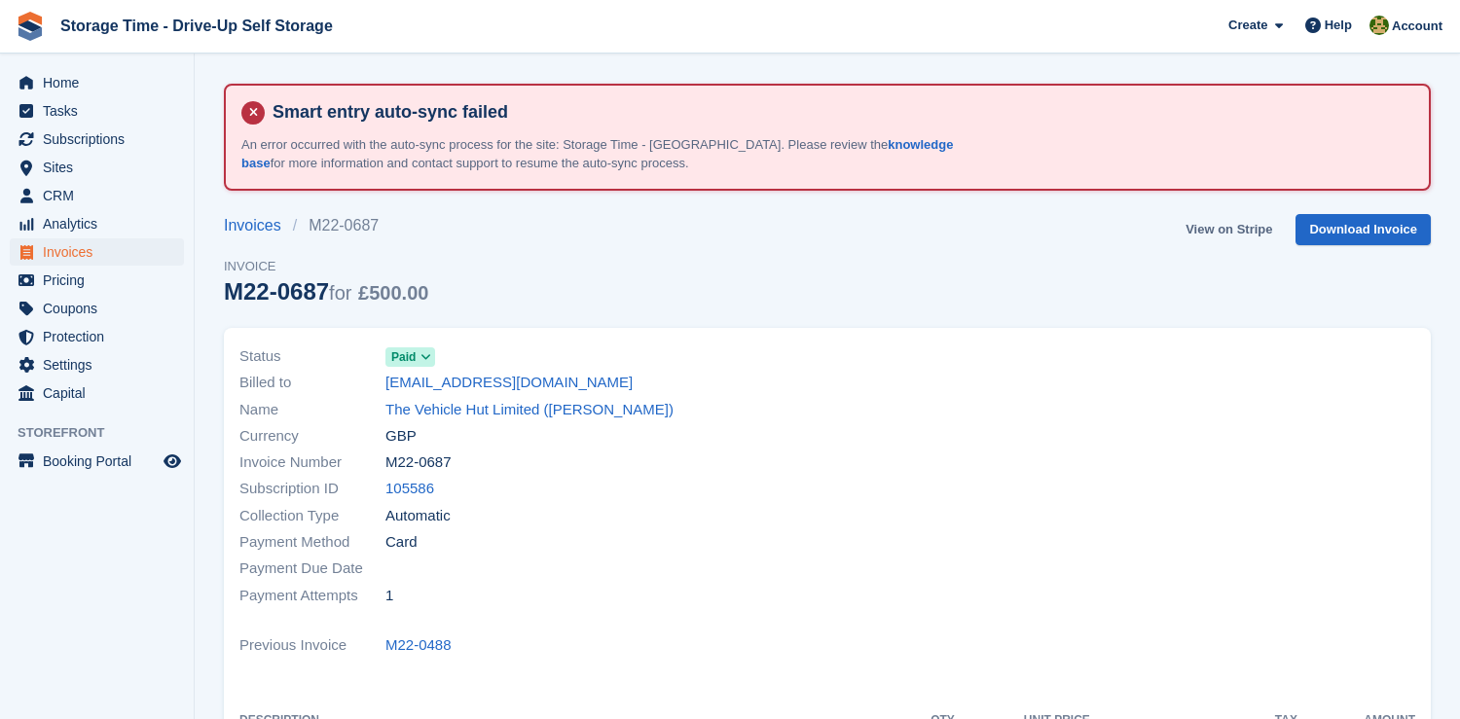
click at [1240, 238] on link "View on Stripe" at bounding box center [1229, 230] width 102 height 32
click at [1261, 219] on link "View on Stripe" at bounding box center [1229, 230] width 102 height 32
click at [1222, 224] on link "View on Stripe" at bounding box center [1229, 230] width 102 height 32
click at [1253, 231] on link "View on Stripe" at bounding box center [1229, 230] width 102 height 32
